Goal: Transaction & Acquisition: Purchase product/service

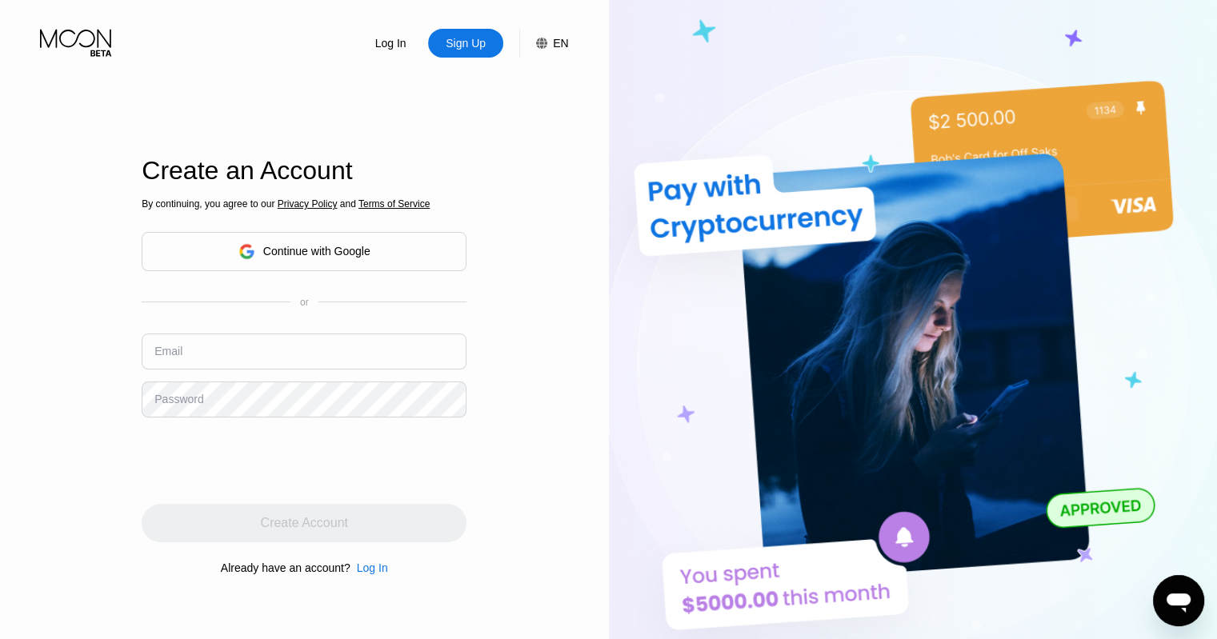
click at [333, 250] on div "Continue with Google" at bounding box center [316, 251] width 107 height 13
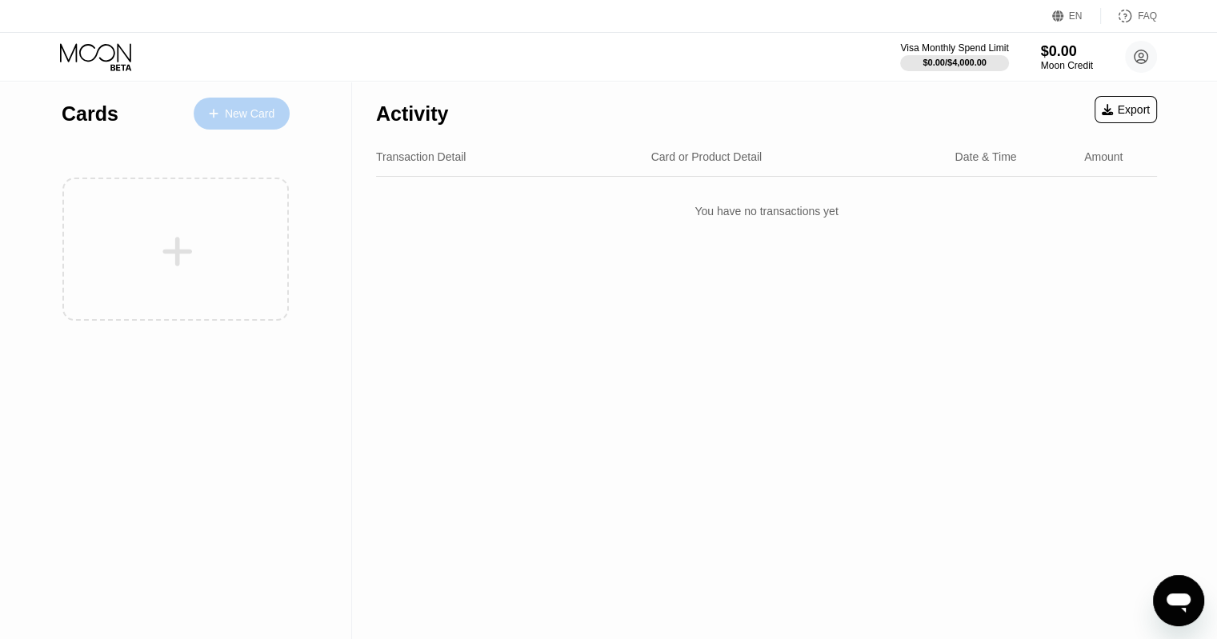
click at [242, 115] on div "New Card" at bounding box center [250, 114] width 50 height 14
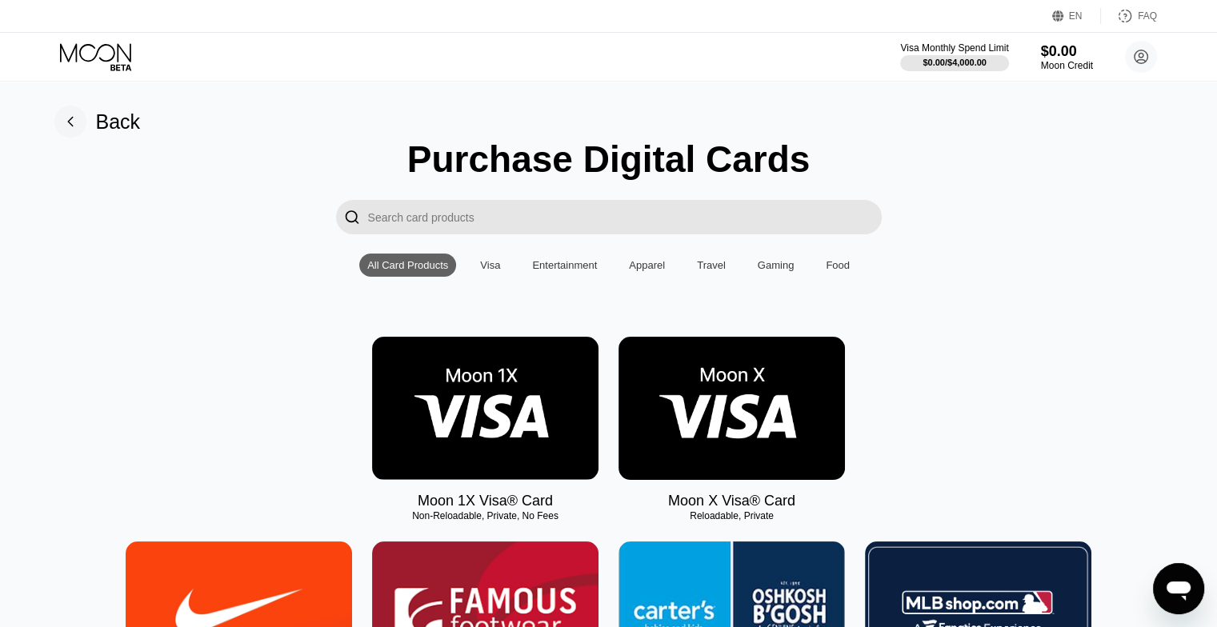
drag, startPoint x: 690, startPoint y: 525, endPoint x: 933, endPoint y: 370, distance: 288.0
click at [933, 370] on div "Moon 1X Visa® Card Non-Reloadable, Private, No Fees Moon X Visa® Card Reloadabl…" at bounding box center [608, 423] width 1181 height 173
drag, startPoint x: 691, startPoint y: 524, endPoint x: 741, endPoint y: 520, distance: 49.8
click at [741, 520] on div "Reloadable, Private" at bounding box center [731, 515] width 226 height 11
click at [720, 396] on img at bounding box center [731, 408] width 226 height 143
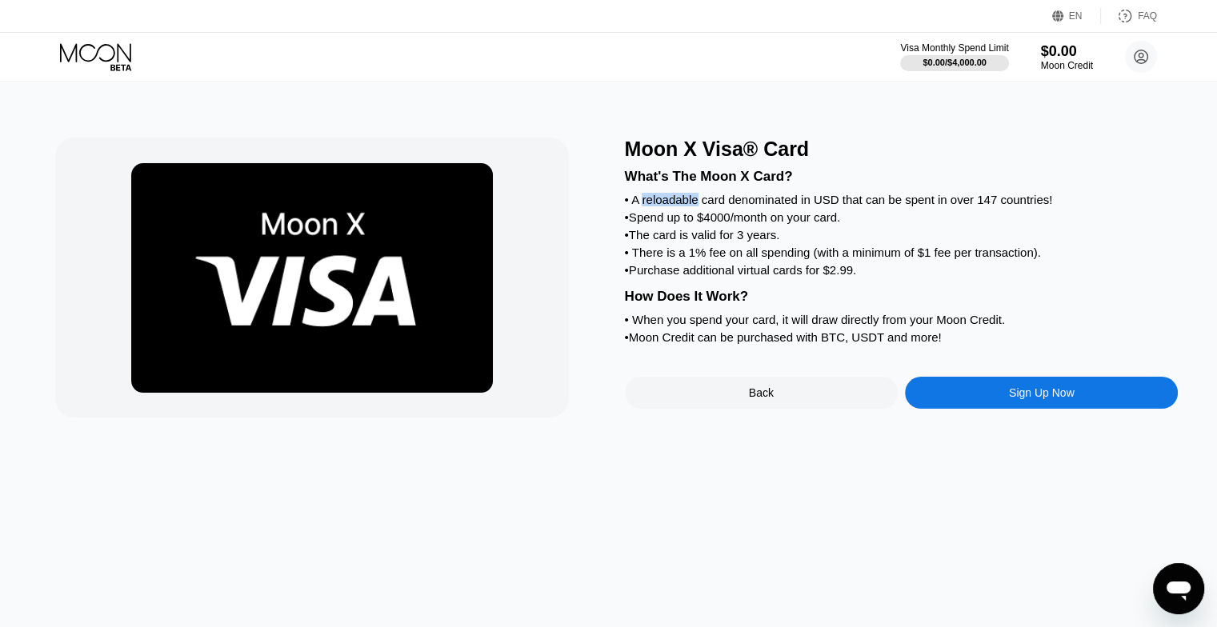
drag, startPoint x: 643, startPoint y: 206, endPoint x: 697, endPoint y: 207, distance: 53.6
click at [697, 206] on div "• A reloadable card denominated in USD that can be spent in over 147 countries!" at bounding box center [902, 200] width 554 height 14
click at [912, 224] on div "• Spend up to $4000/month on your card." at bounding box center [902, 217] width 554 height 14
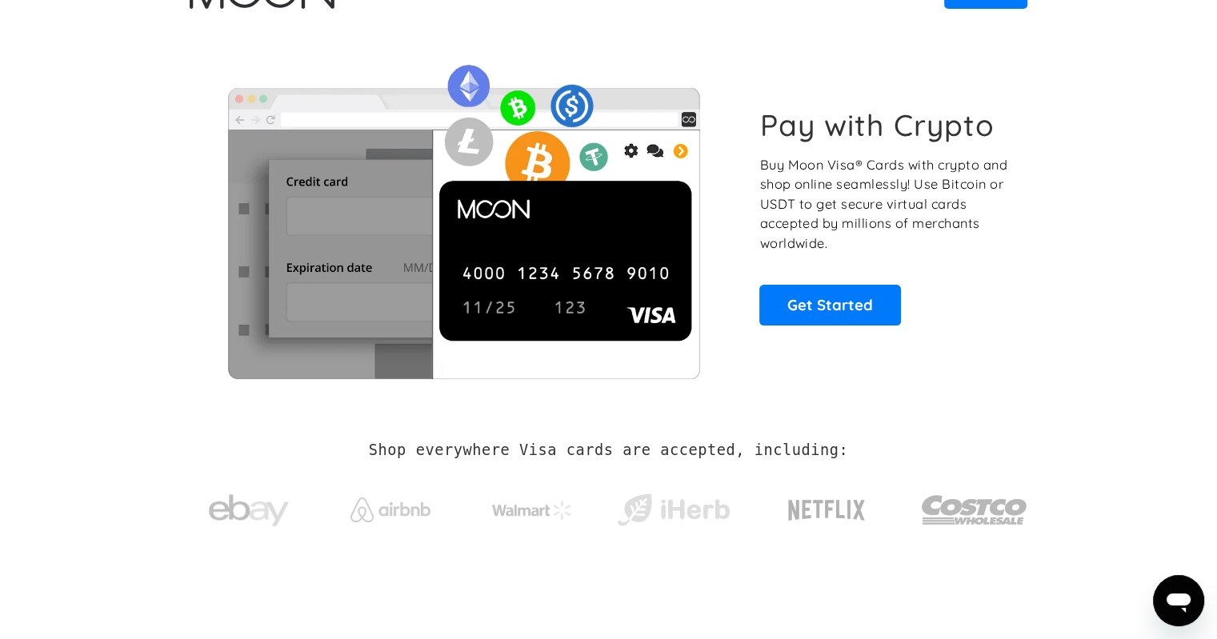
scroll to position [559, 0]
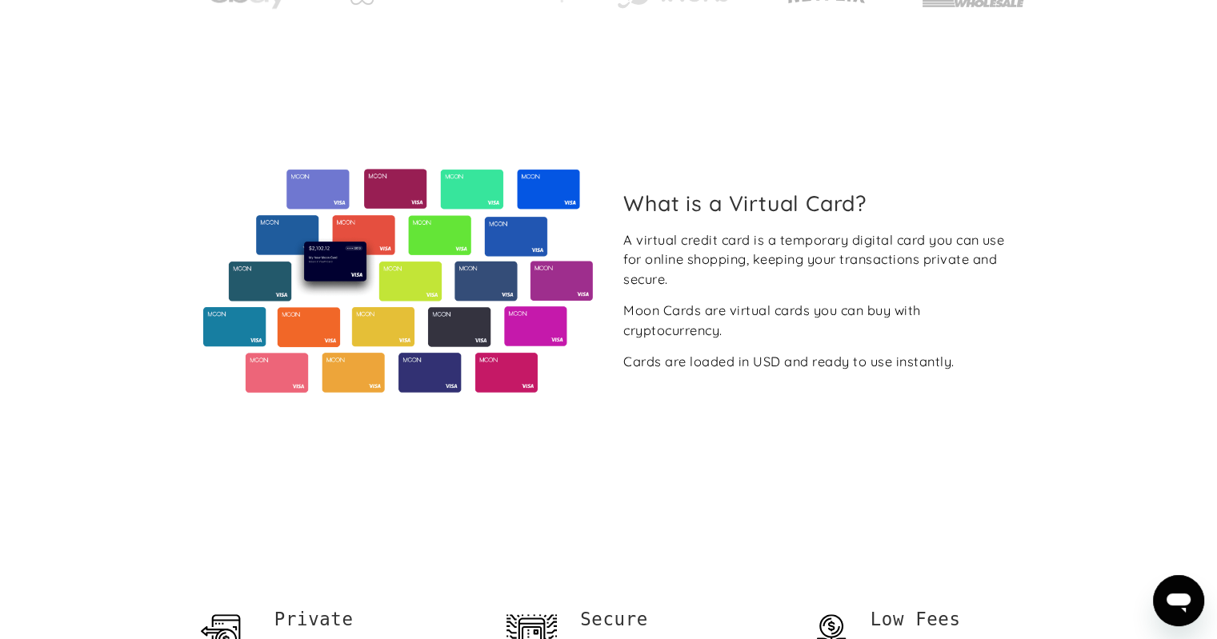
click at [1197, 206] on section "What is a Virtual Card? A virtual credit card is a temporary digital card you c…" at bounding box center [608, 281] width 1217 height 438
